Goal: Task Accomplishment & Management: Use online tool/utility

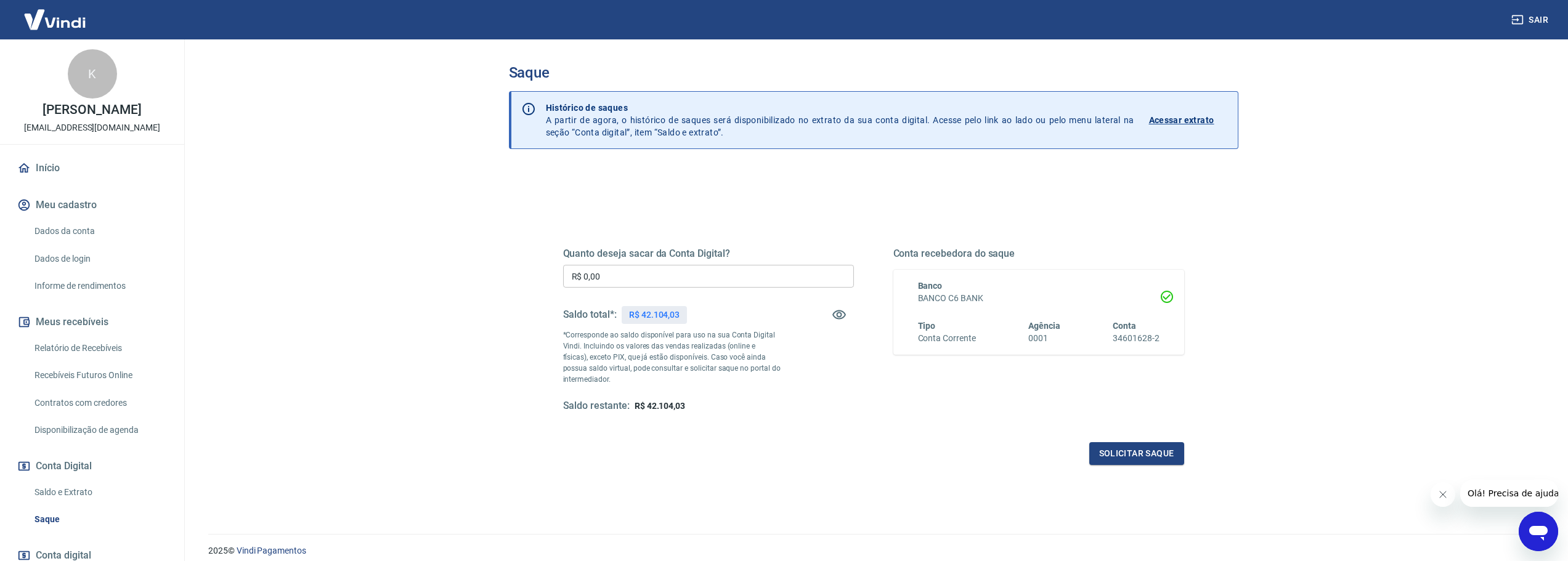
click at [685, 268] on input "R$ 0,00" at bounding box center [708, 276] width 291 height 23
type input "R$ 42.104,00"
click at [1165, 464] on button "Solicitar saque" at bounding box center [1137, 453] width 95 height 23
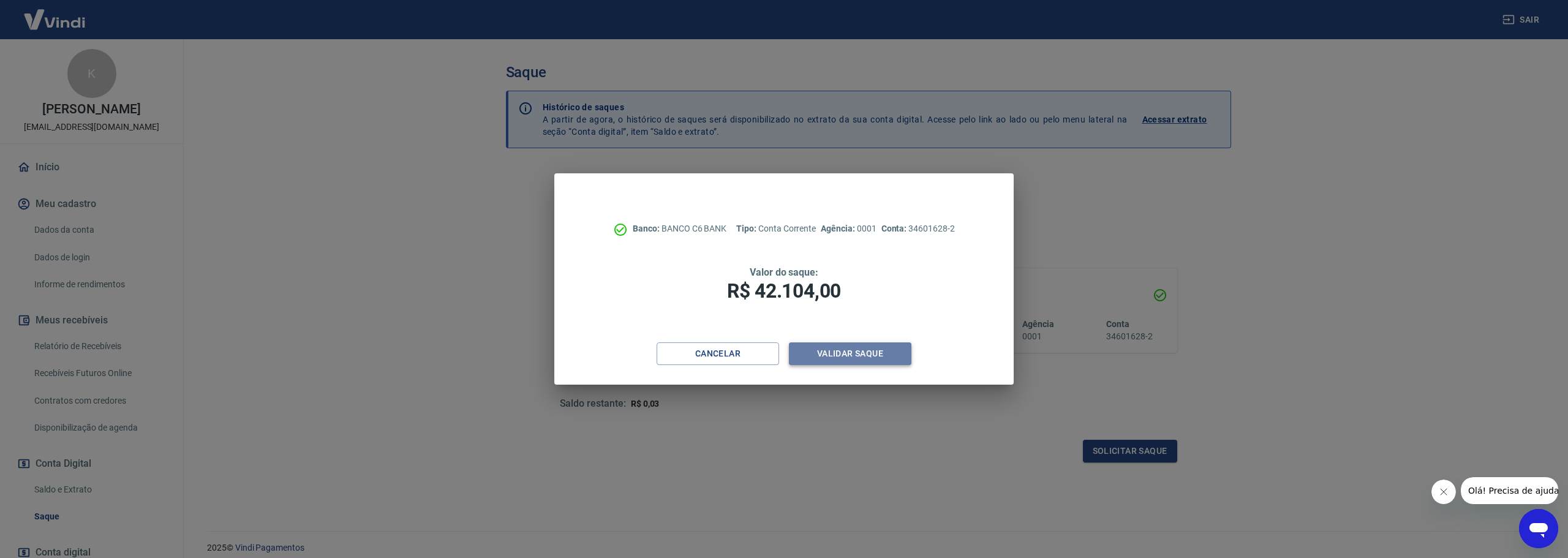
click at [871, 354] on button "Validar saque" at bounding box center [849, 353] width 122 height 23
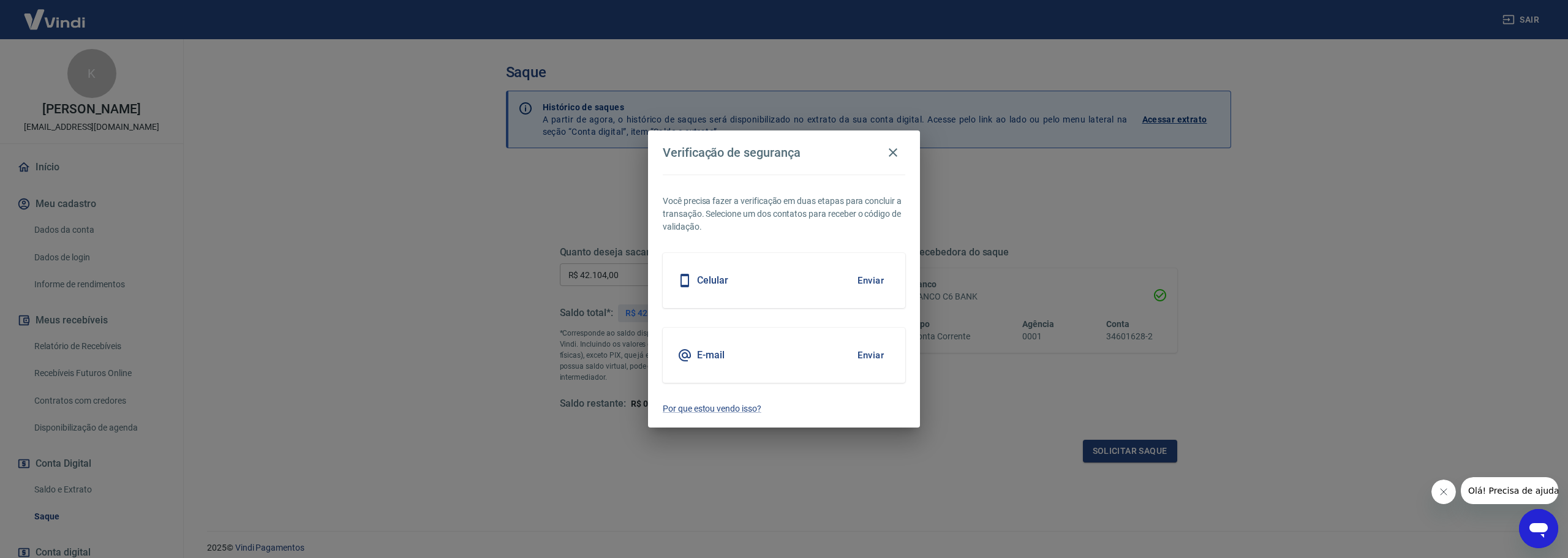
click at [872, 275] on button "Enviar" at bounding box center [870, 281] width 40 height 26
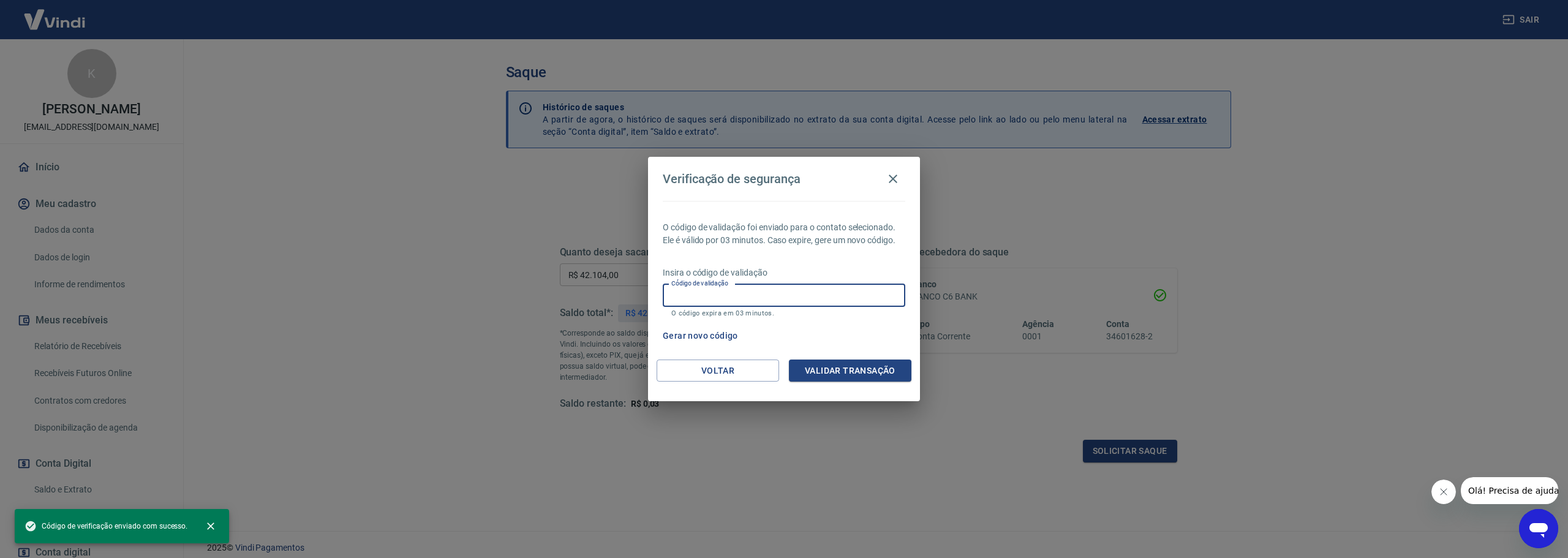
click at [712, 291] on div "Código de validação Código de validação O código expira em 03 minutos." at bounding box center [784, 301] width 242 height 33
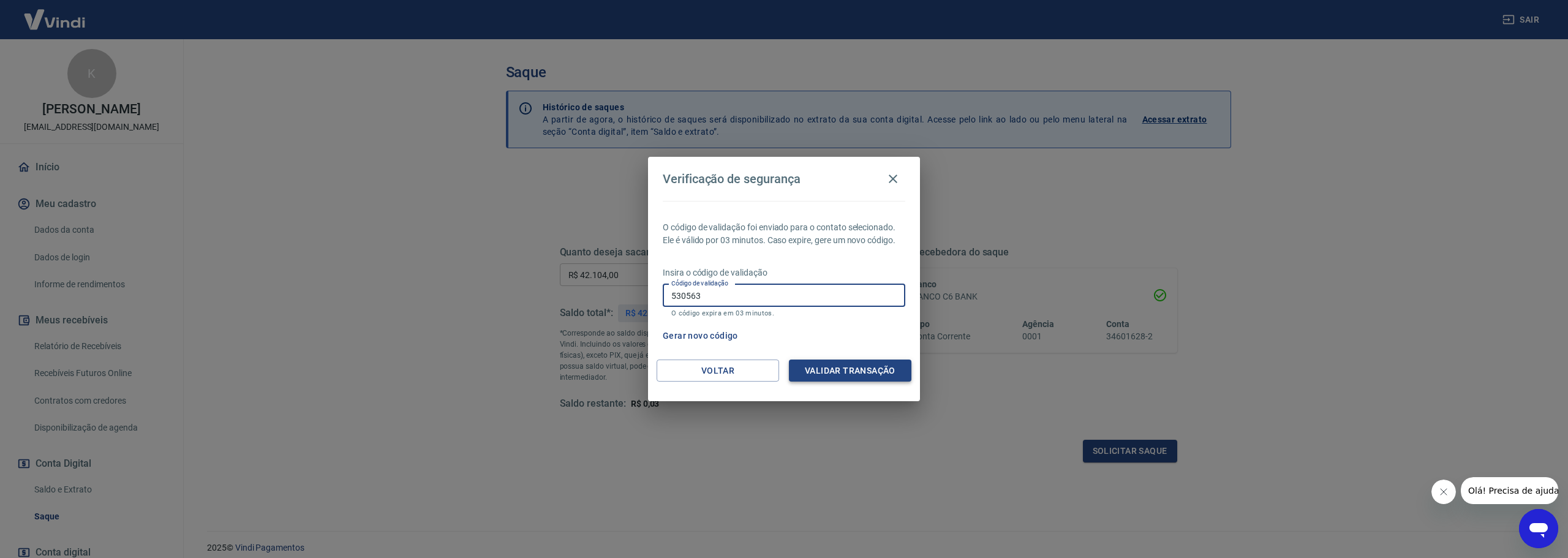
type input "530563"
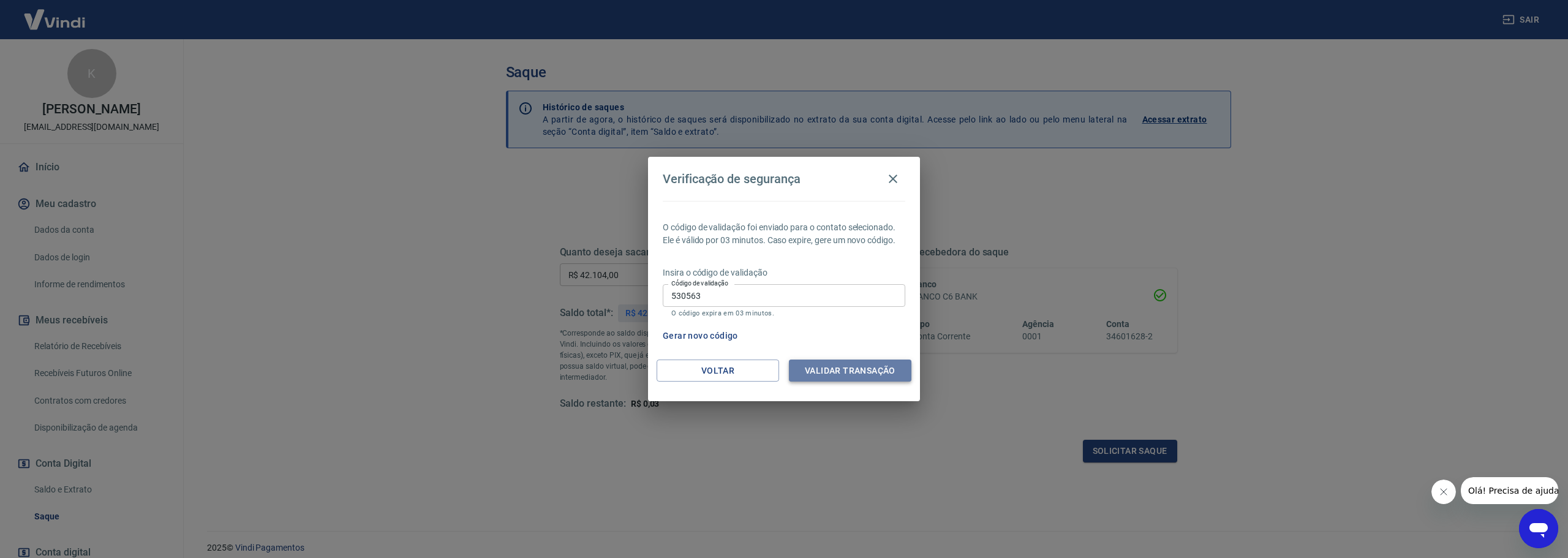
click at [850, 373] on button "Validar transação" at bounding box center [849, 371] width 122 height 23
